Goal: Find specific page/section: Find specific page/section

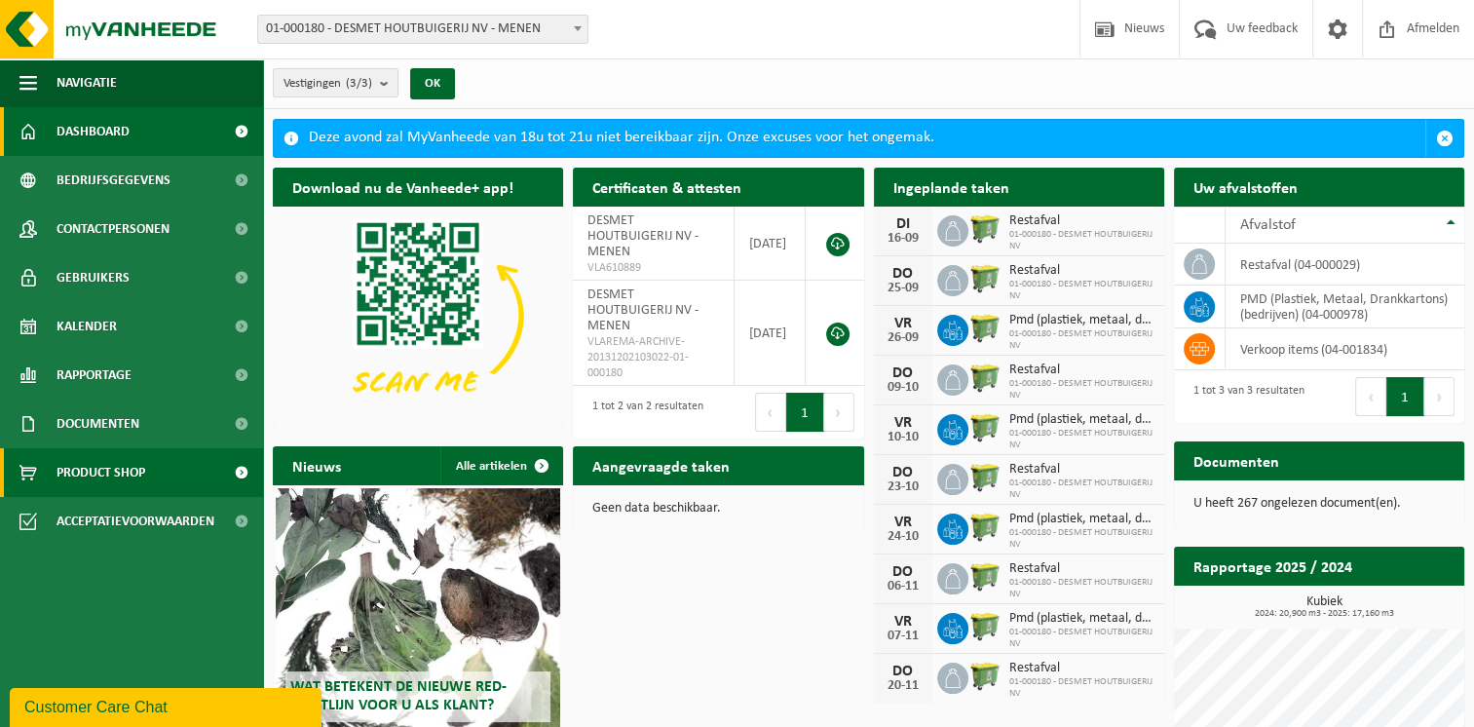
click at [131, 483] on span "Product Shop" at bounding box center [100, 472] width 89 height 49
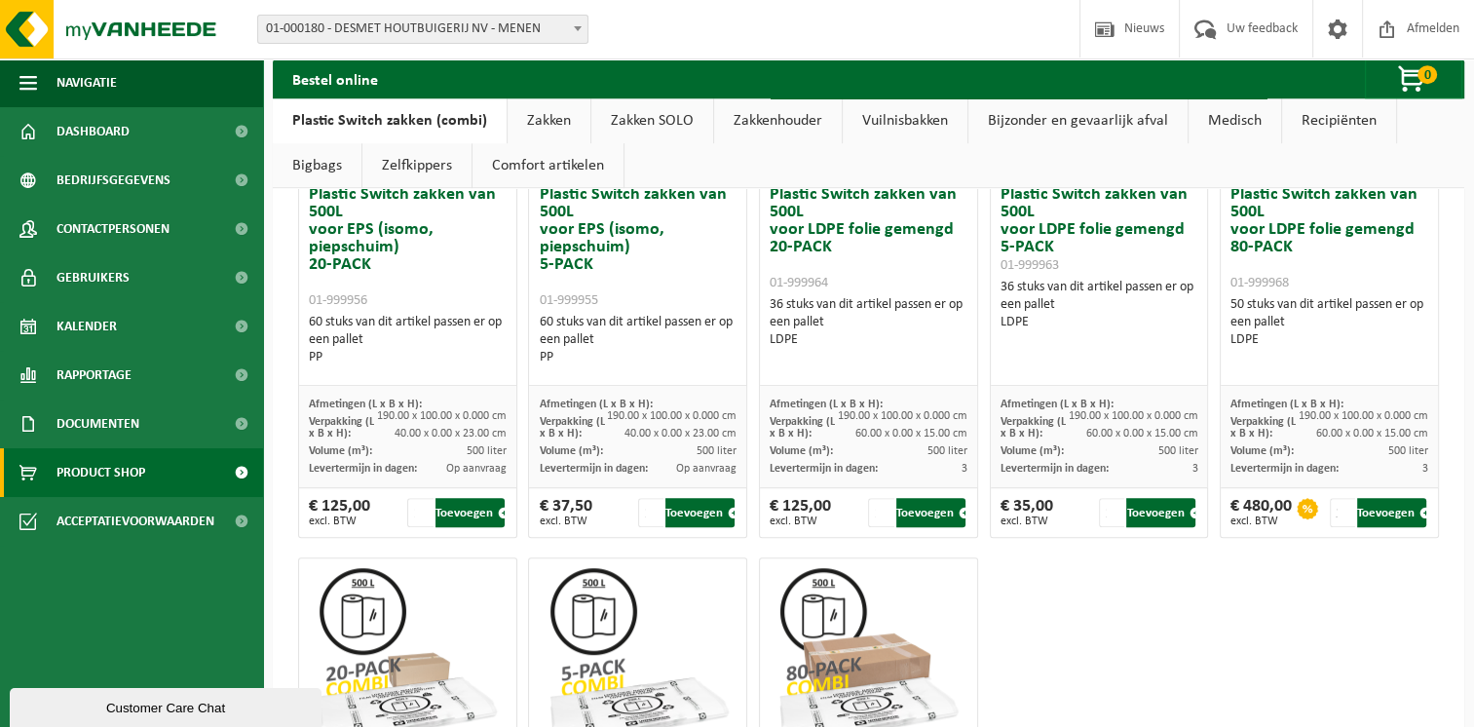
scroll to position [877, 0]
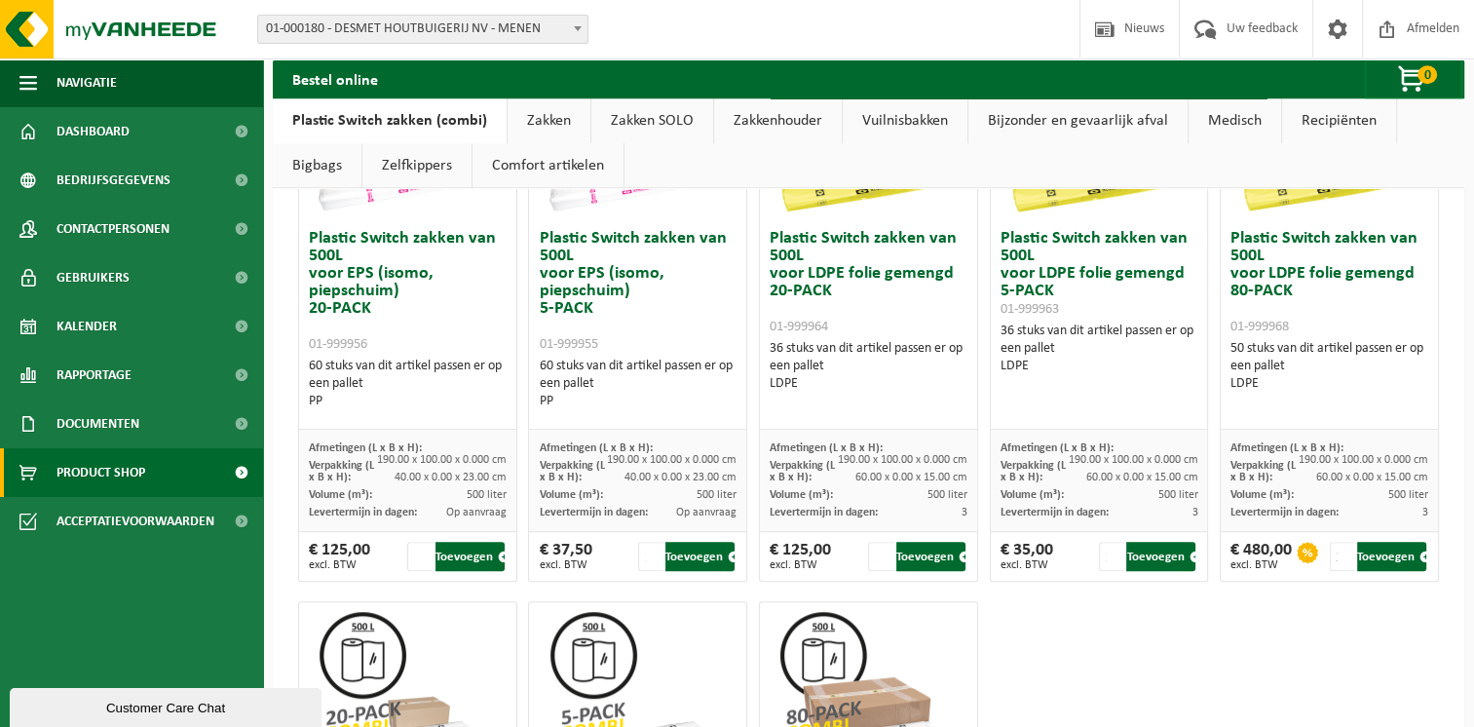
click at [570, 157] on link "Comfort artikelen" at bounding box center [547, 165] width 151 height 45
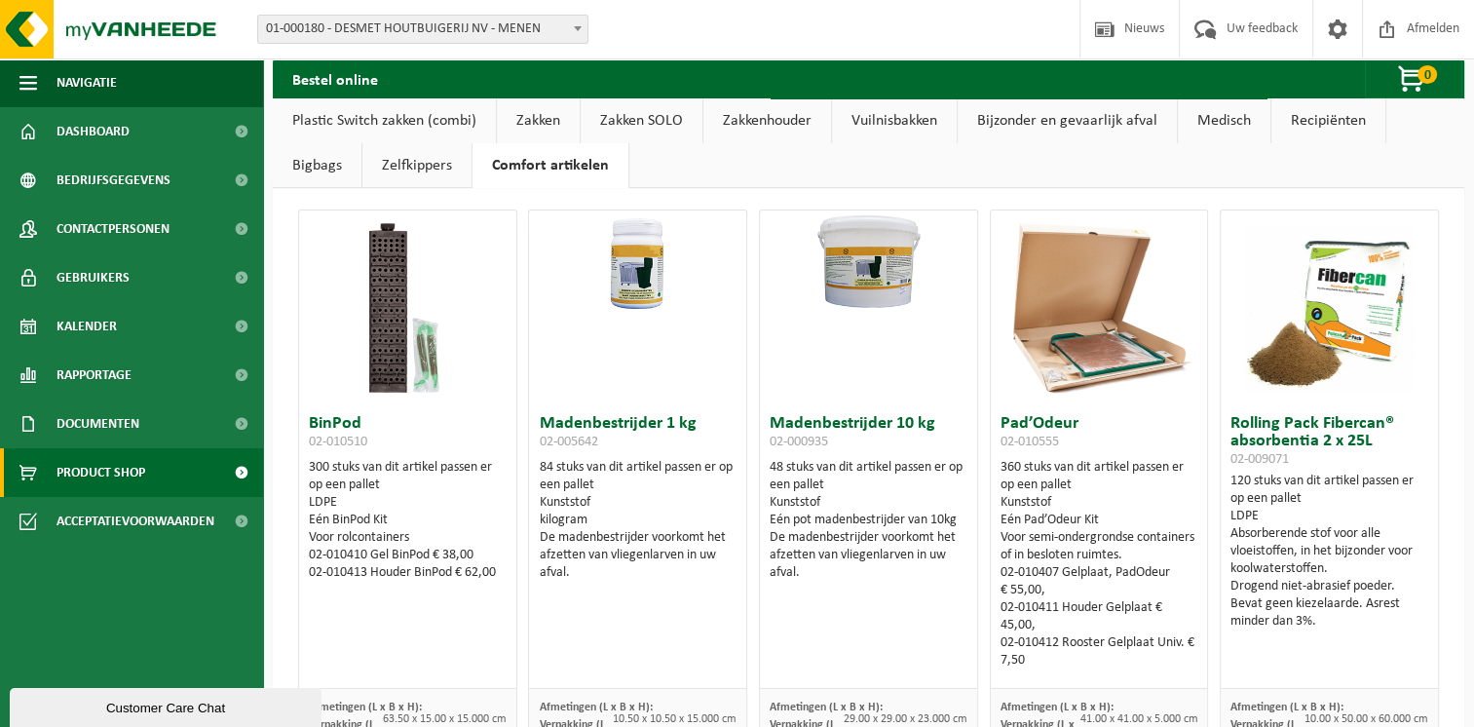
scroll to position [0, 0]
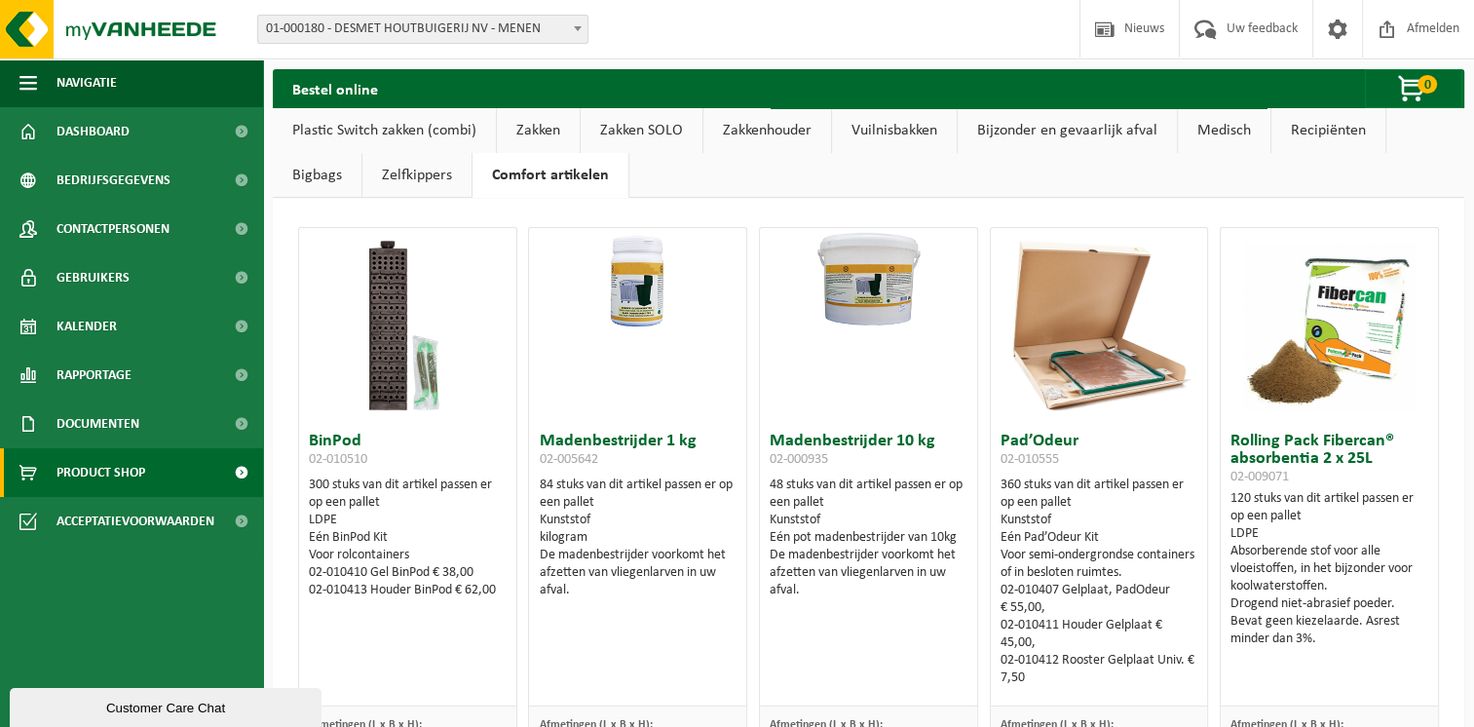
click at [863, 125] on link "Vuilnisbakken" at bounding box center [894, 130] width 125 height 45
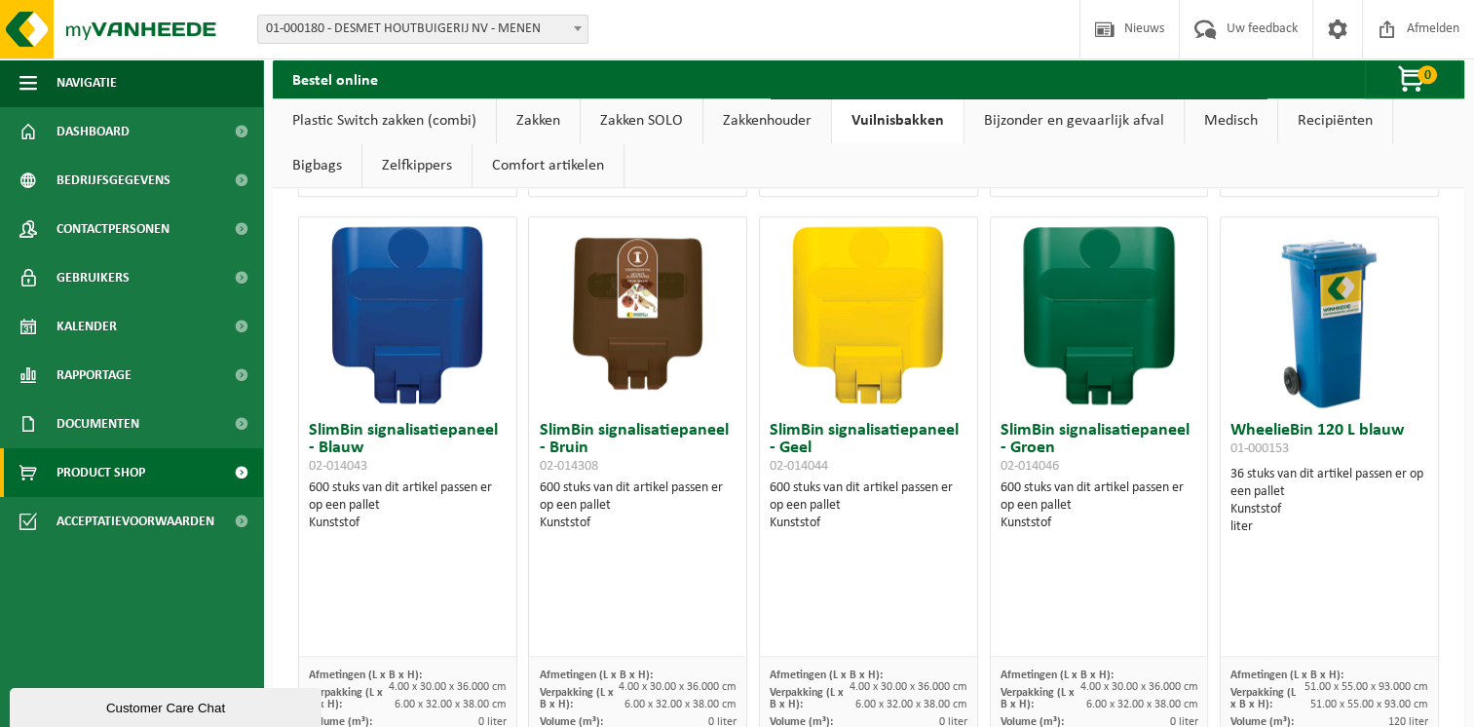
scroll to position [2435, 0]
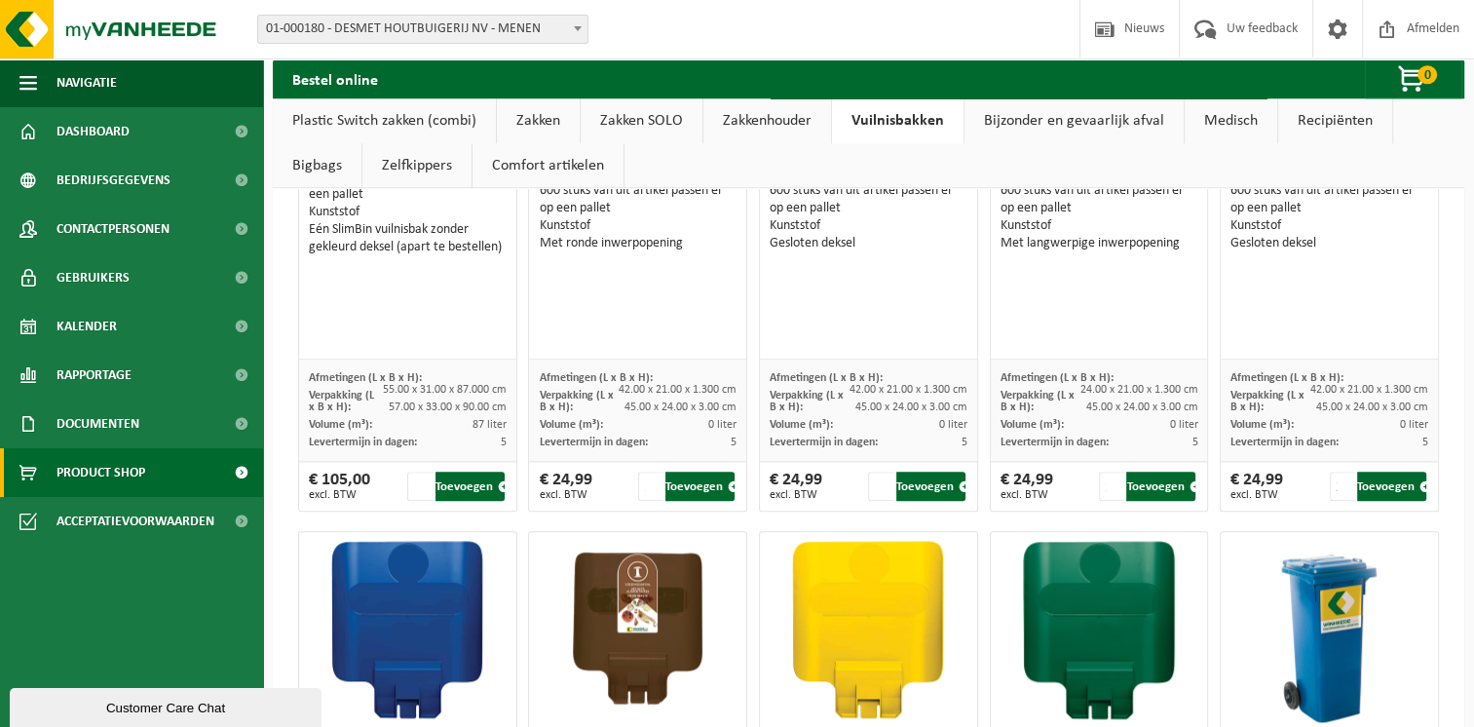
click at [1302, 128] on link "Recipiënten" at bounding box center [1335, 120] width 114 height 45
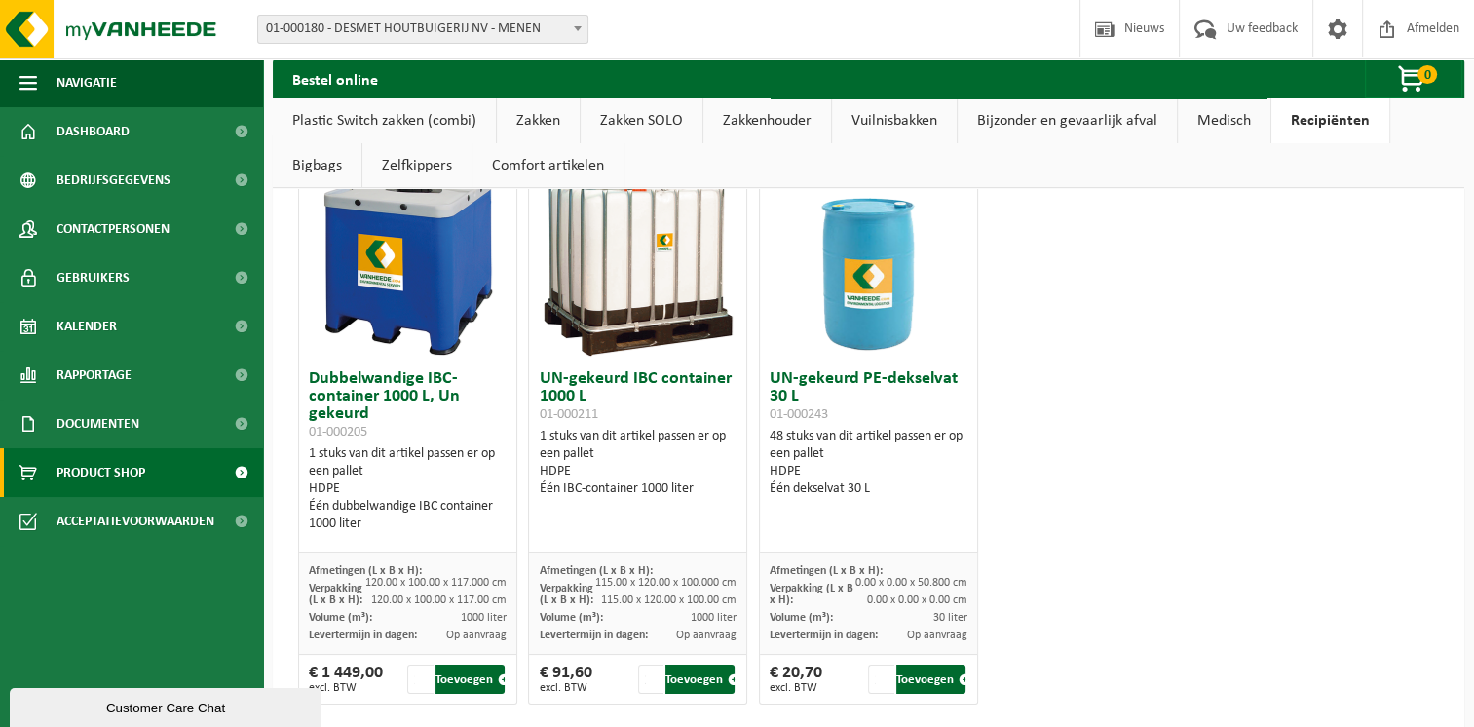
scroll to position [94, 0]
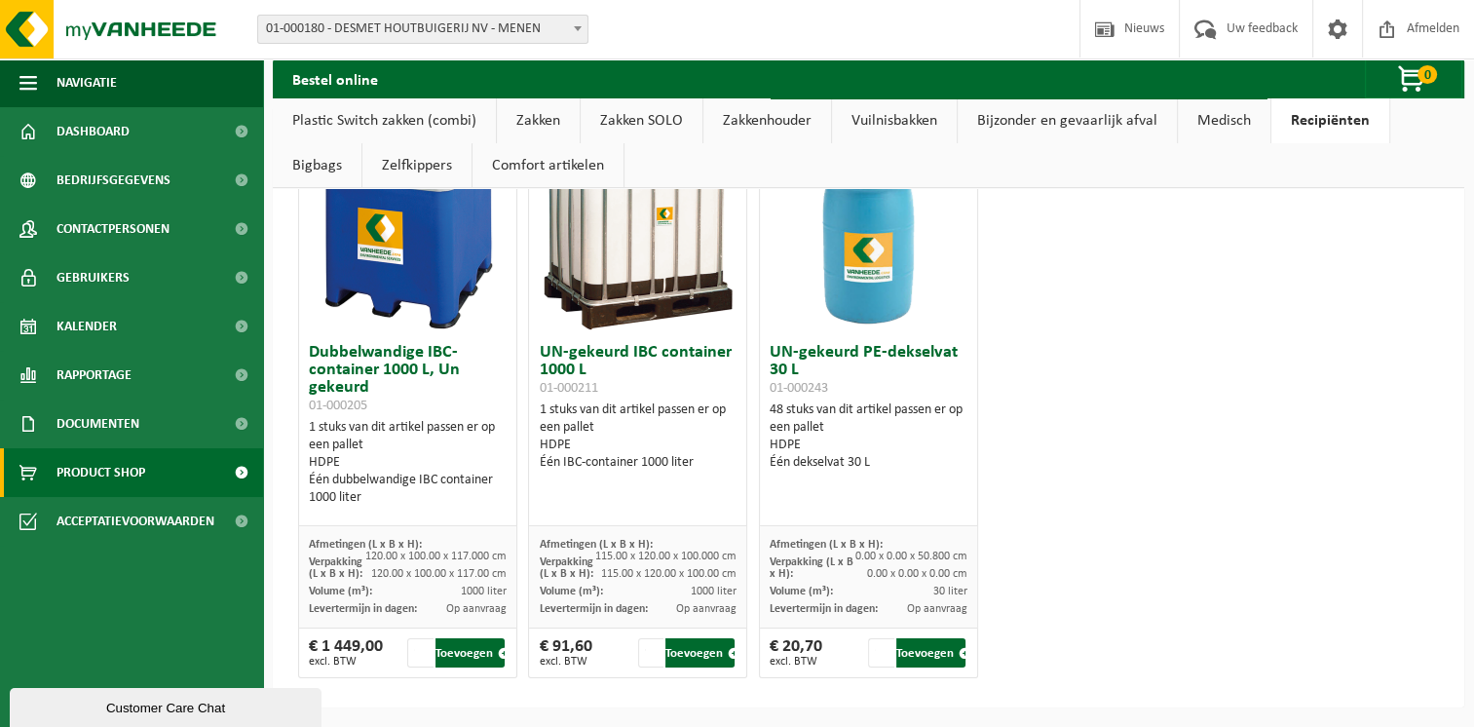
click at [421, 168] on link "Zelfkippers" at bounding box center [416, 165] width 109 height 45
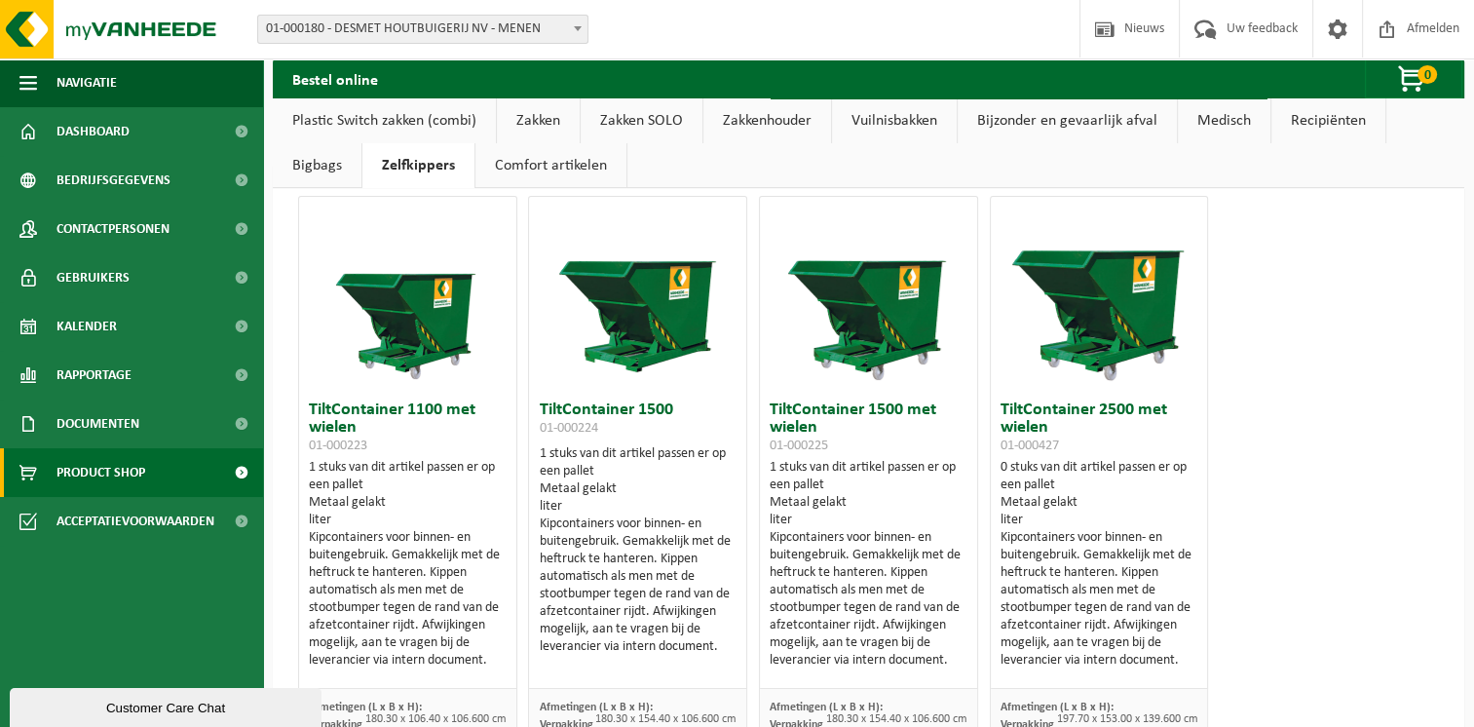
scroll to position [0, 0]
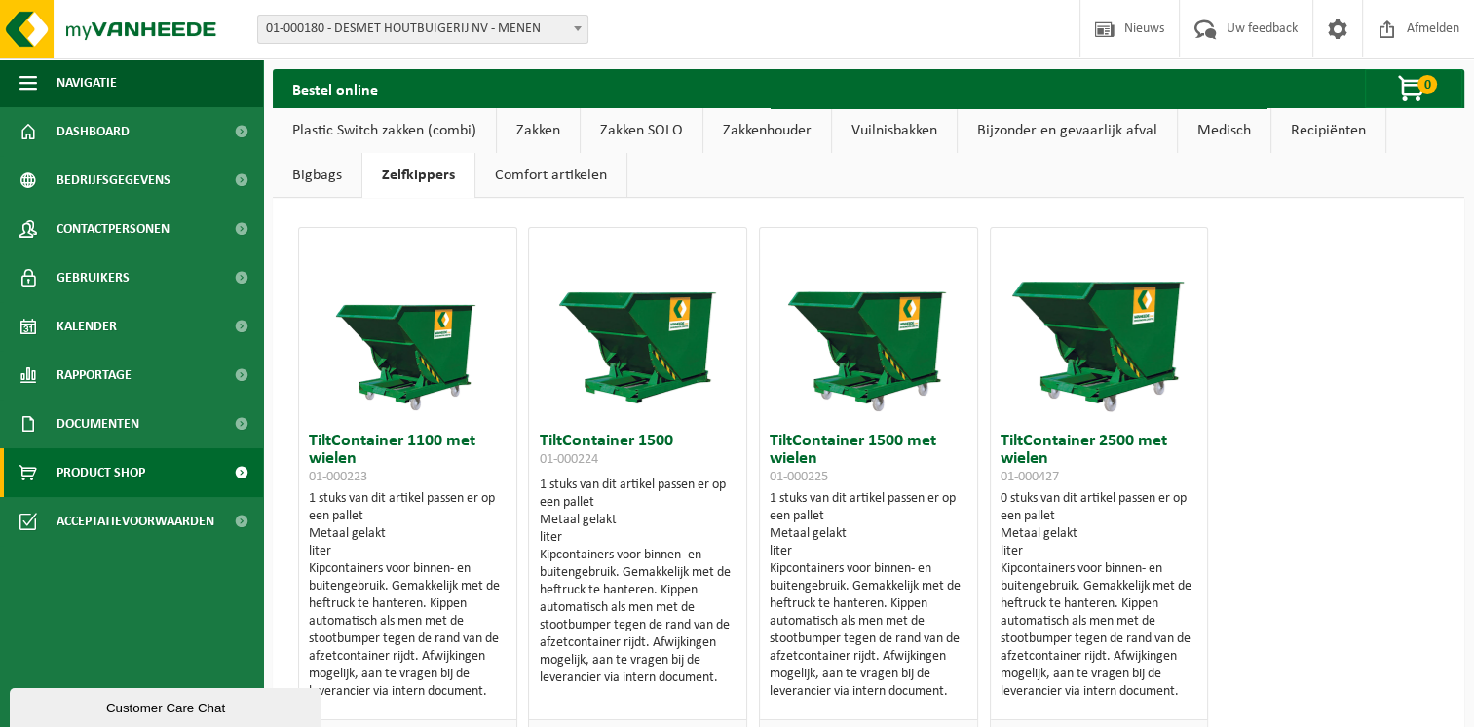
click at [901, 134] on link "Vuilnisbakken" at bounding box center [894, 130] width 125 height 45
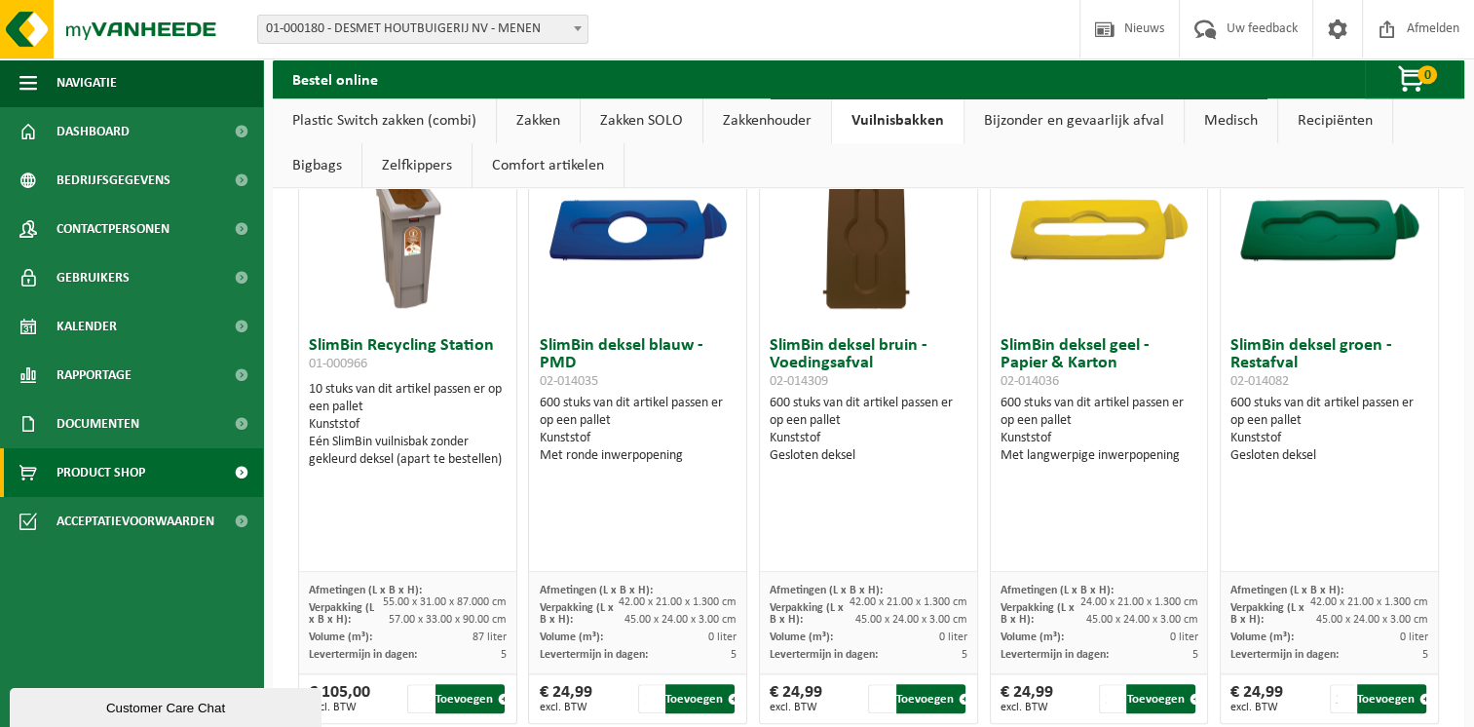
scroll to position [1929, 0]
